Goal: Information Seeking & Learning: Learn about a topic

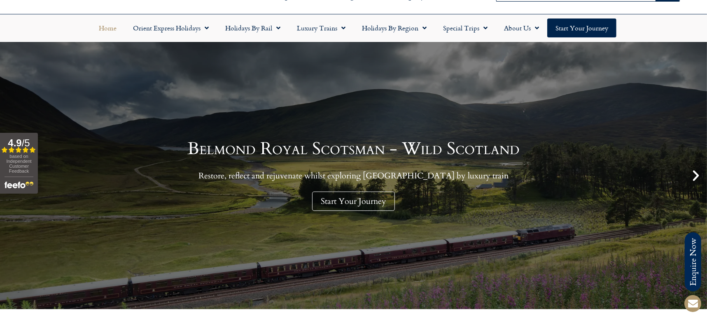
scroll to position [57, 0]
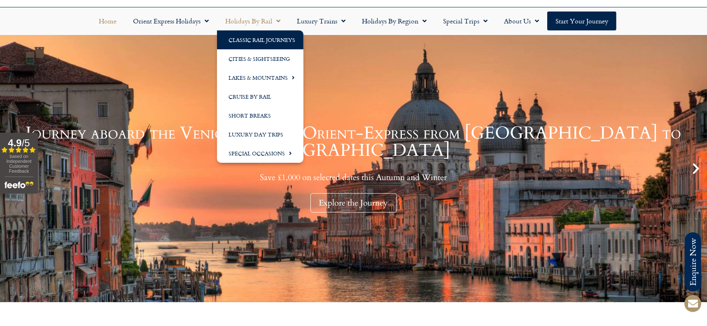
click at [257, 38] on link "Classic Rail Journeys" at bounding box center [260, 39] width 86 height 19
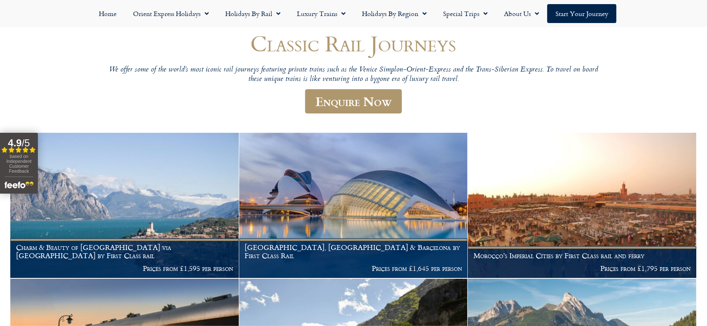
scroll to position [76, 0]
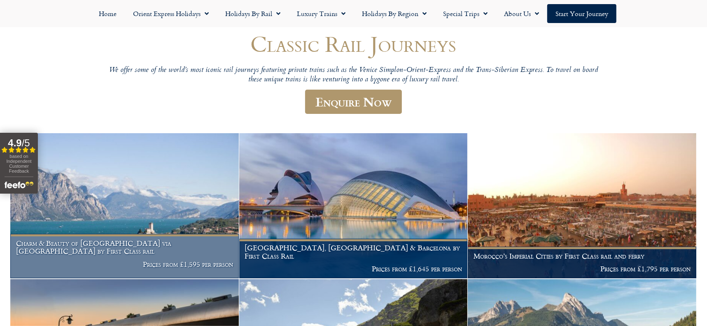
click at [138, 201] on img at bounding box center [124, 205] width 228 height 145
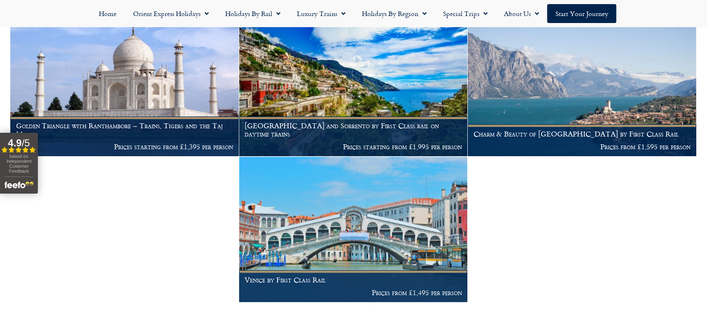
scroll to position [929, 0]
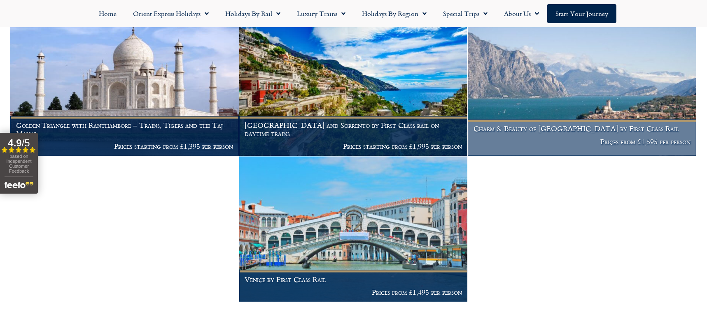
click at [643, 93] on img at bounding box center [582, 83] width 228 height 145
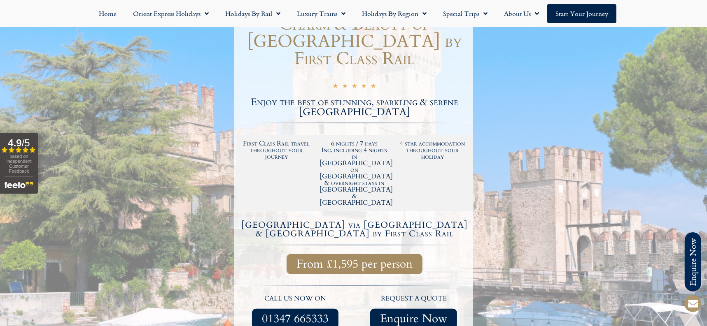
scroll to position [119, 0]
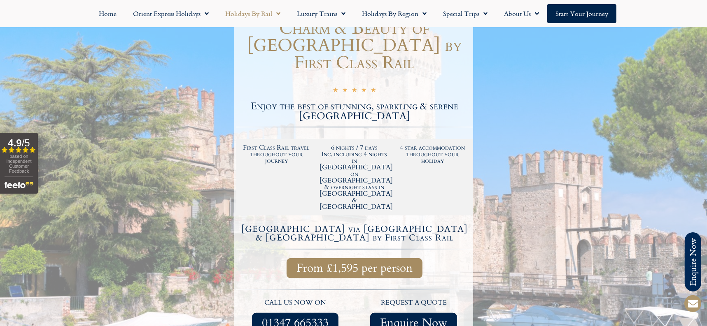
click at [274, 14] on span "Menu" at bounding box center [276, 13] width 8 height 15
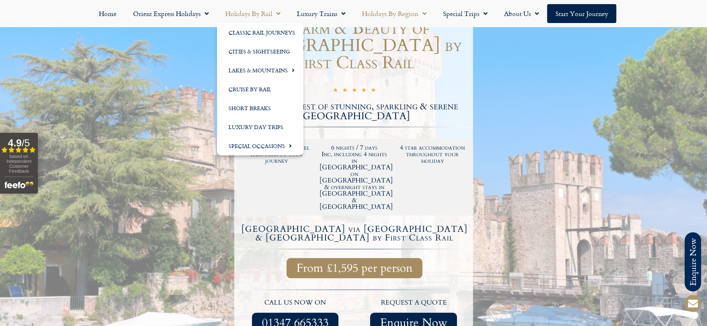
click at [413, 13] on link "Holidays by Region" at bounding box center [394, 13] width 81 height 19
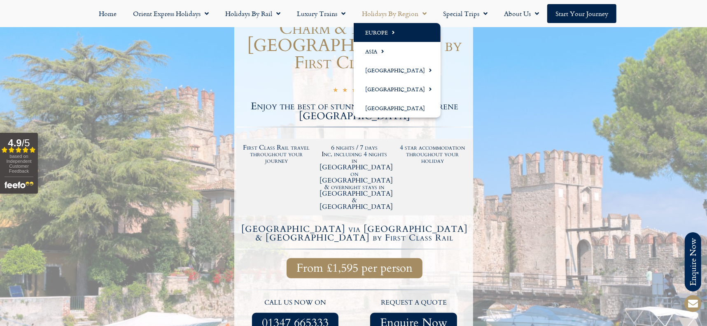
click at [378, 32] on link "Europe" at bounding box center [397, 32] width 87 height 19
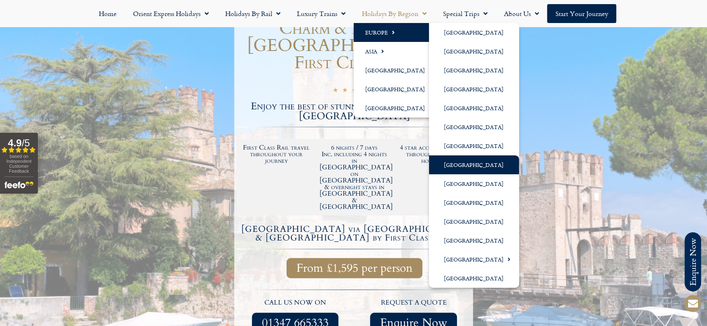
click at [451, 162] on link "[GEOGRAPHIC_DATA]" at bounding box center [474, 165] width 90 height 19
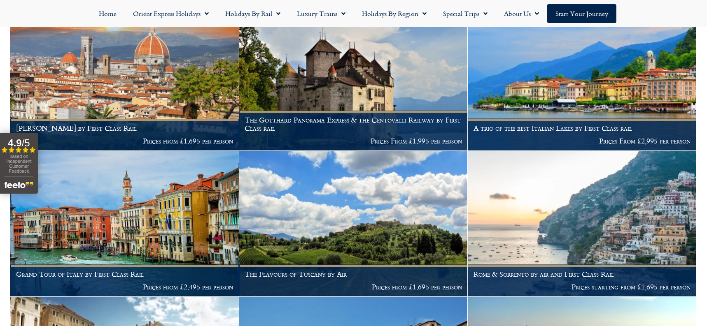
scroll to position [698, 0]
